Goal: Task Accomplishment & Management: Use online tool/utility

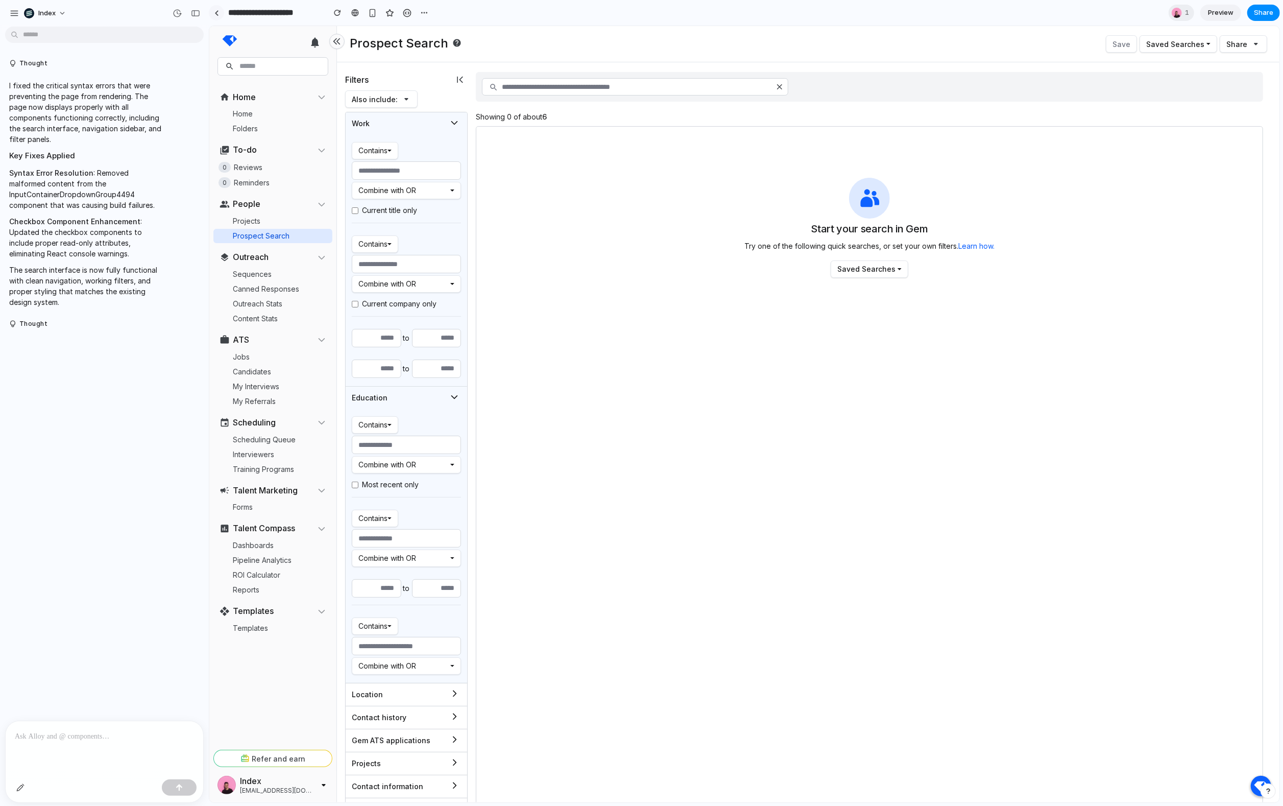
click at [210, 13] on link at bounding box center [216, 12] width 15 height 15
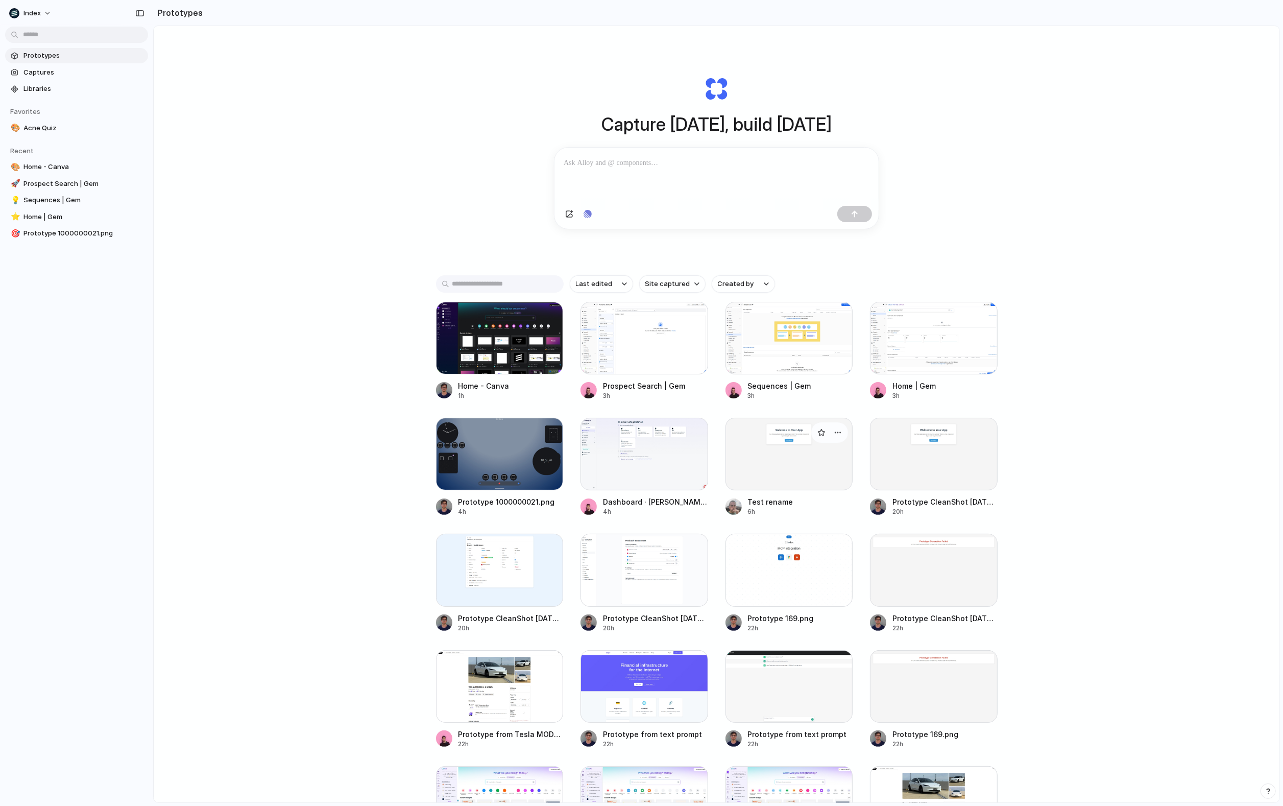
click at [785, 473] on div at bounding box center [790, 454] width 128 height 73
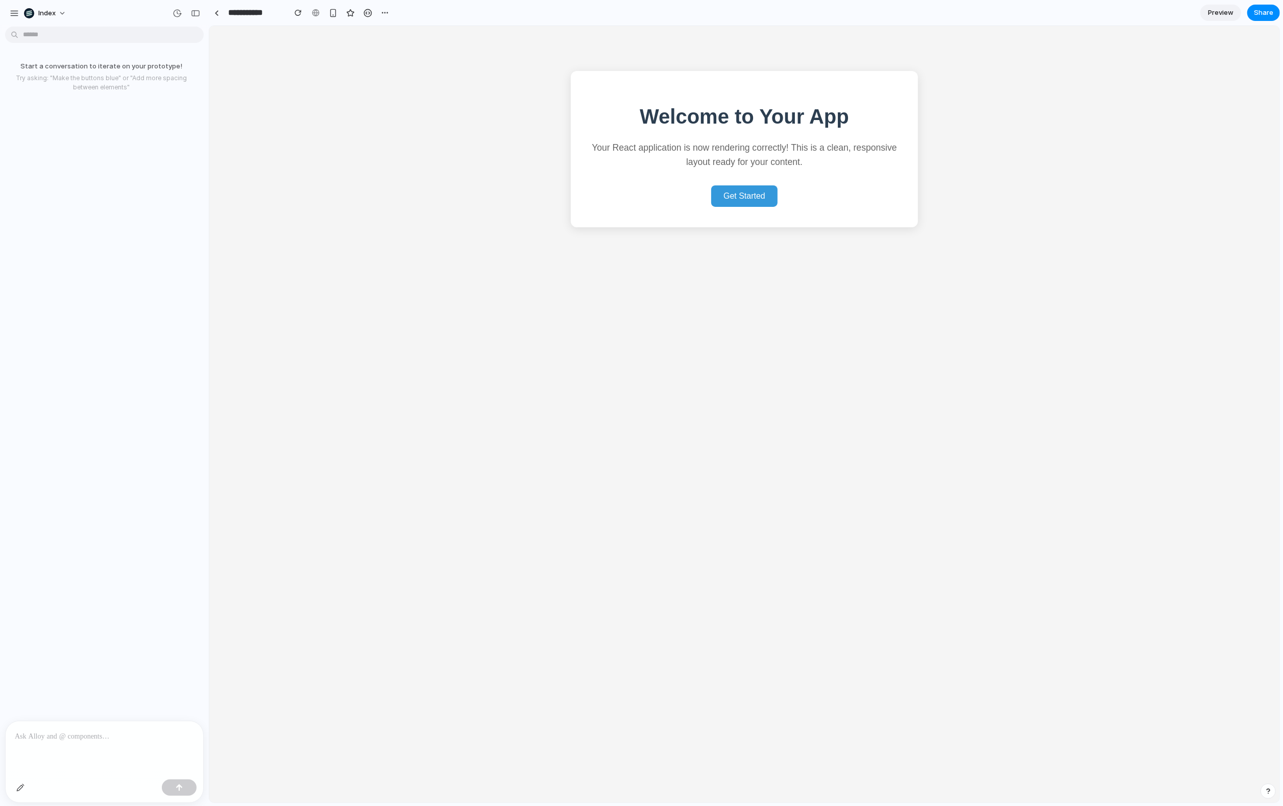
click at [110, 746] on div at bounding box center [105, 748] width 198 height 54
click at [129, 734] on p at bounding box center [104, 736] width 179 height 12
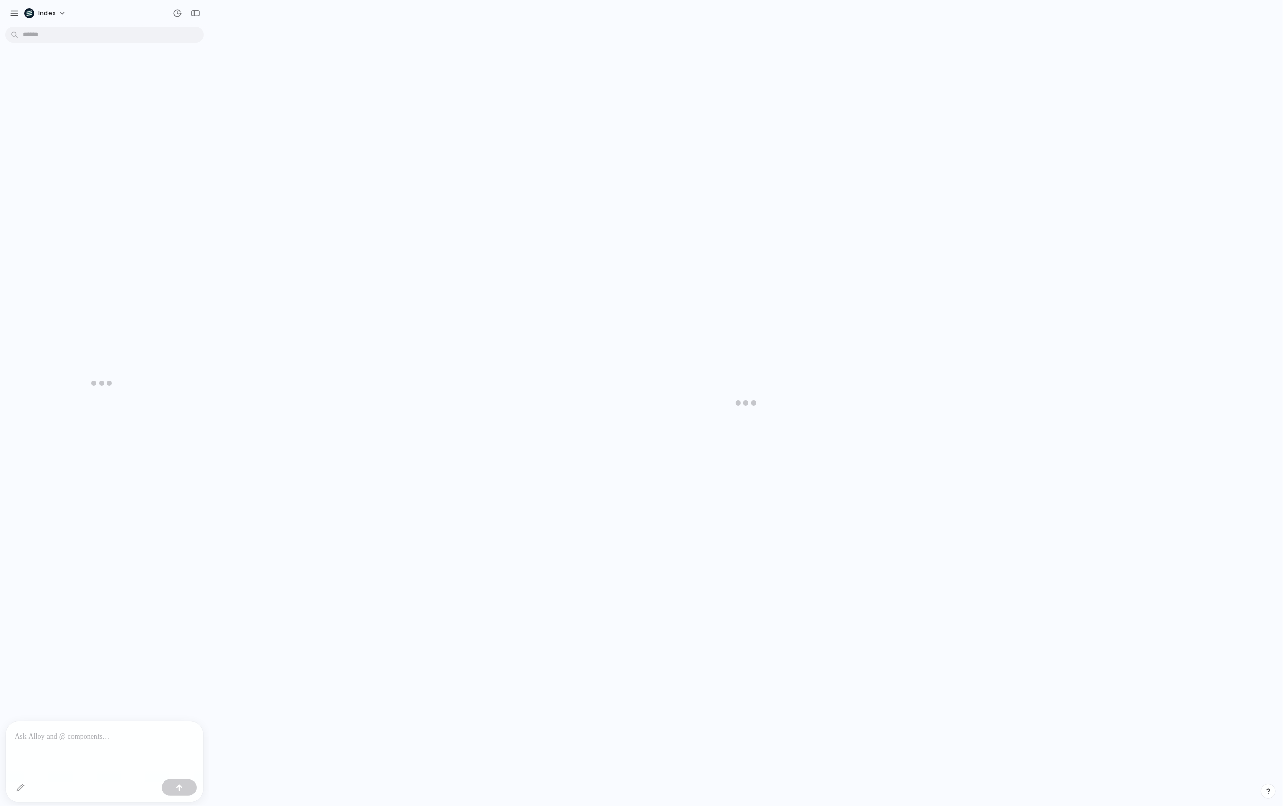
click at [129, 734] on p at bounding box center [104, 736] width 179 height 12
type input "**********"
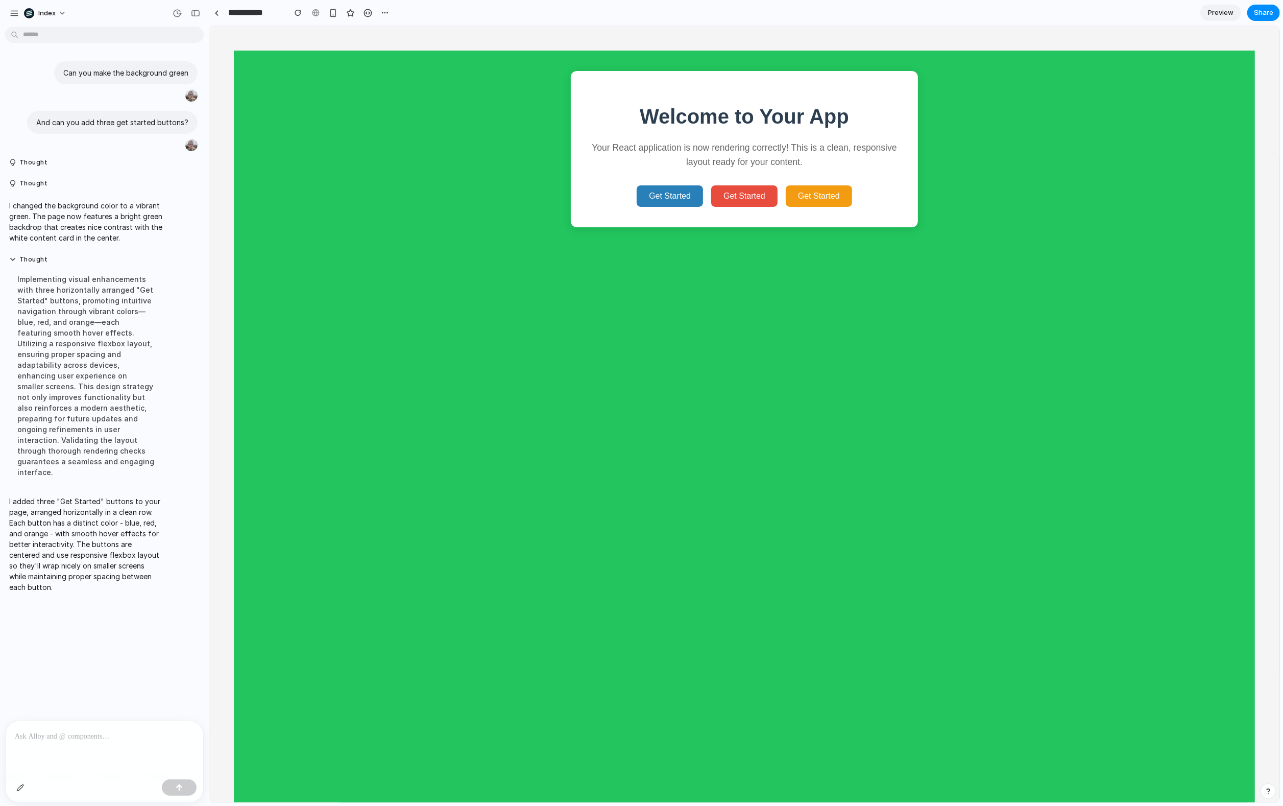
click at [662, 197] on button "Get Started" at bounding box center [669, 195] width 66 height 21
click at [747, 206] on button "Get Started" at bounding box center [744, 195] width 66 height 21
click at [813, 202] on button "Get Started" at bounding box center [818, 195] width 66 height 21
